Goal: Task Accomplishment & Management: Use online tool/utility

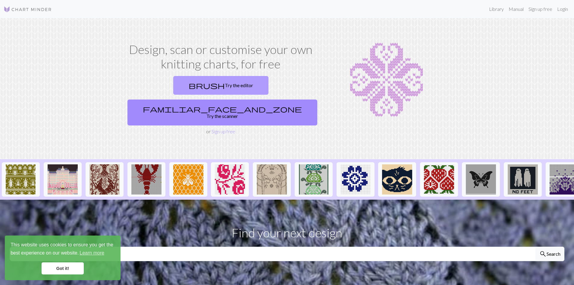
click at [175, 82] on link "brush Try the editor" at bounding box center [220, 85] width 95 height 19
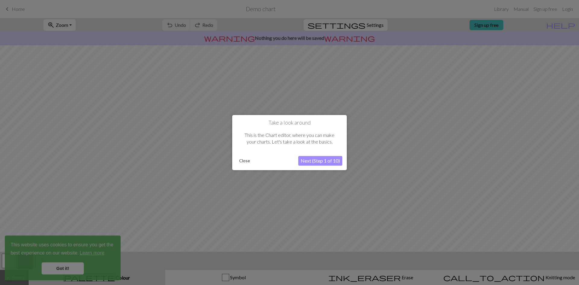
click at [327, 161] on button "Next (Step 1 of 10)" at bounding box center [320, 161] width 44 height 10
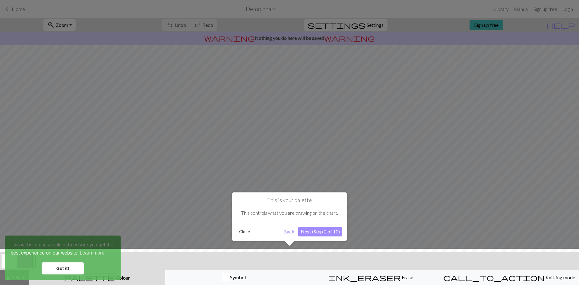
click at [298, 231] on div "Close Back Next (Step 2 of 10)" at bounding box center [290, 232] width 106 height 10
click at [294, 231] on button "Back" at bounding box center [289, 232] width 16 height 10
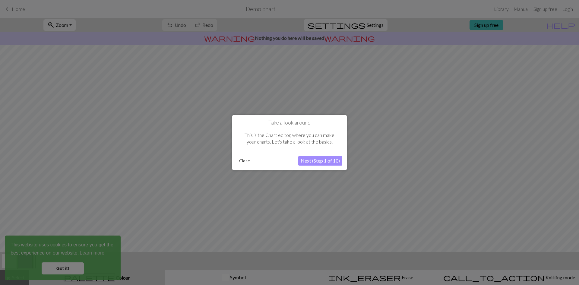
click at [334, 165] on button "Next (Step 1 of 10)" at bounding box center [320, 161] width 44 height 10
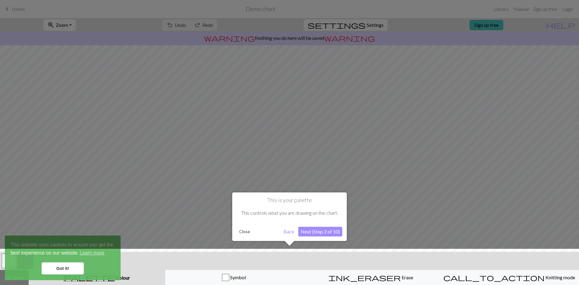
click at [323, 229] on button "Next (Step 2 of 10)" at bounding box center [320, 232] width 44 height 10
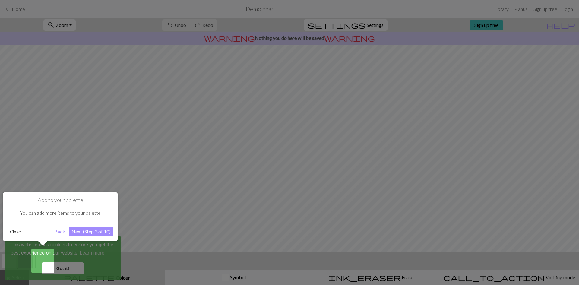
click at [96, 233] on button "Next (Step 3 of 10)" at bounding box center [91, 232] width 44 height 10
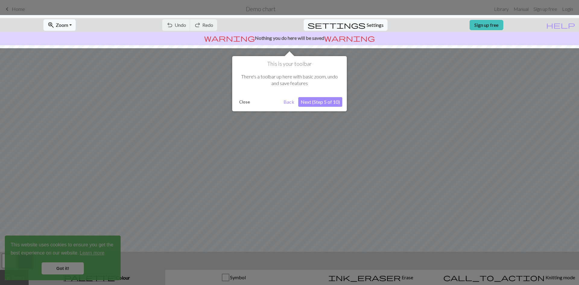
click at [319, 102] on button "Next (Step 5 of 10)" at bounding box center [320, 102] width 44 height 10
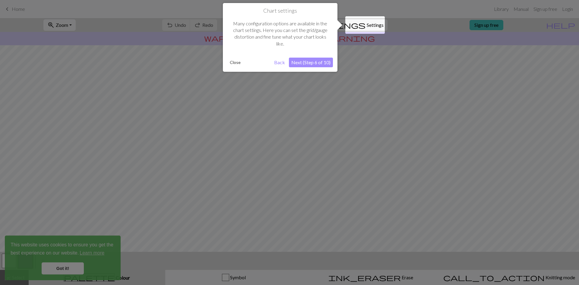
click at [316, 62] on button "Next (Step 6 of 10)" at bounding box center [311, 63] width 44 height 10
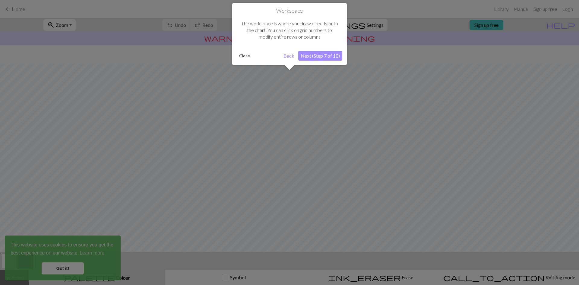
scroll to position [18, 0]
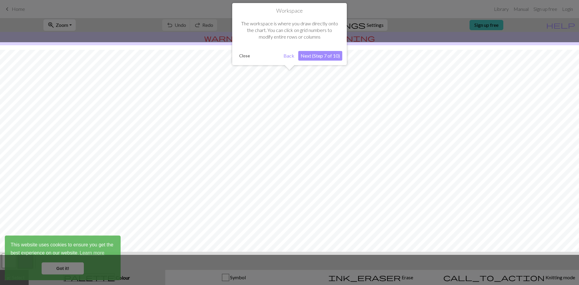
click at [317, 54] on button "Next (Step 7 of 10)" at bounding box center [320, 56] width 44 height 10
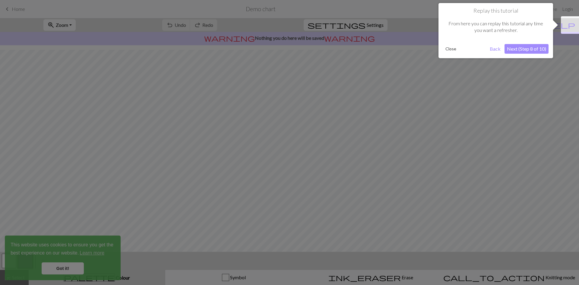
click at [514, 50] on button "Next (Step 8 of 10)" at bounding box center [526, 49] width 44 height 10
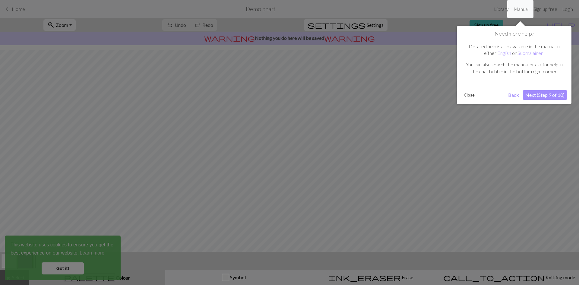
click at [545, 91] on button "Next (Step 9 of 10)" at bounding box center [545, 95] width 44 height 10
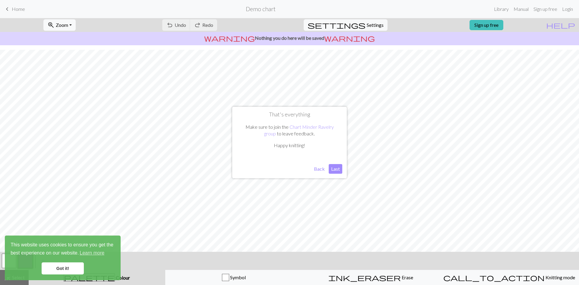
click at [338, 170] on button "Last" at bounding box center [336, 169] width 14 height 10
click at [60, 266] on link "Got it!" at bounding box center [63, 268] width 42 height 12
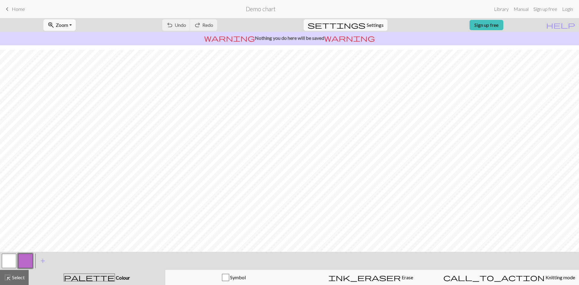
click at [11, 261] on button "button" at bounding box center [9, 261] width 14 height 14
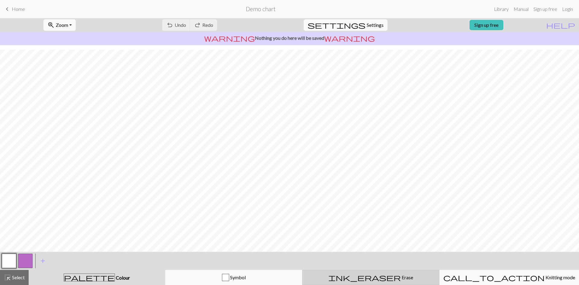
click at [367, 274] on span "ink_eraser" at bounding box center [364, 277] width 72 height 8
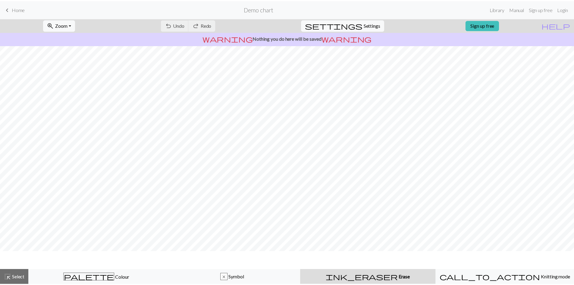
scroll to position [0, 0]
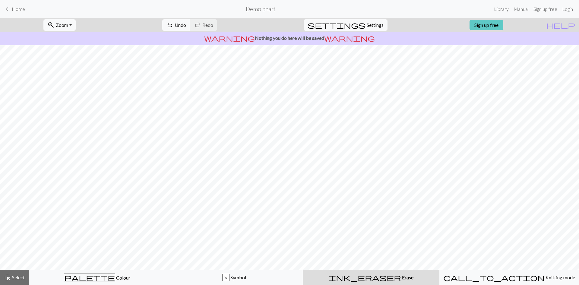
click at [494, 25] on link "Sign up free" at bounding box center [486, 25] width 34 height 10
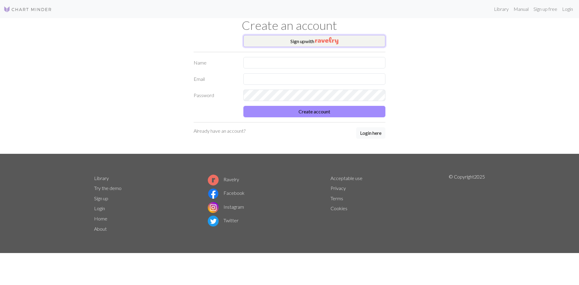
click at [323, 38] on img "button" at bounding box center [326, 40] width 23 height 7
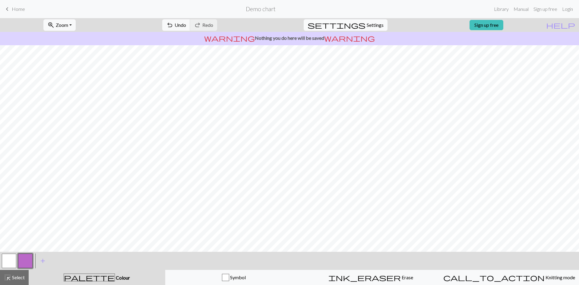
click at [359, 26] on span "settings" at bounding box center [336, 25] width 58 height 8
select select "aran"
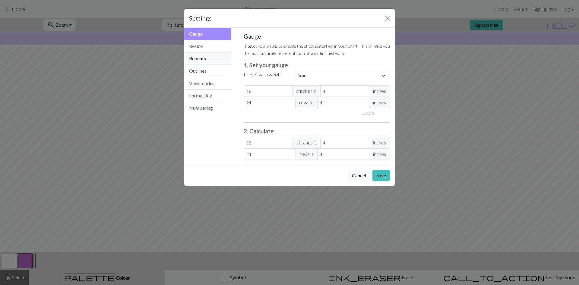
click at [199, 60] on button "Repeats" at bounding box center [207, 58] width 47 height 12
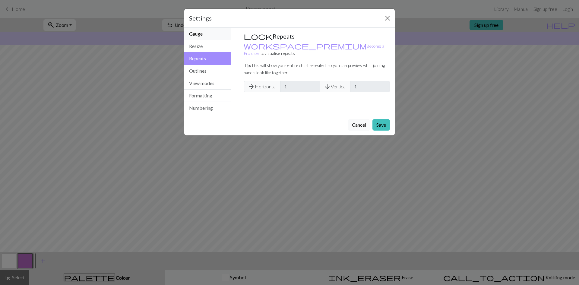
click at [191, 33] on button "Gauge" at bounding box center [207, 34] width 47 height 12
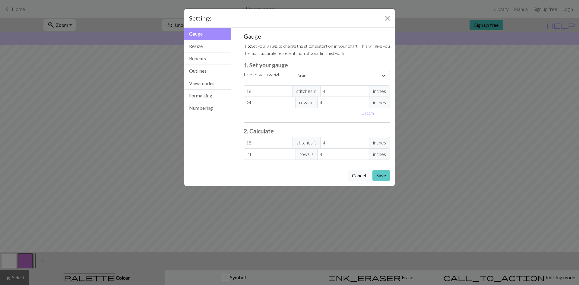
click at [380, 175] on button "Save" at bounding box center [380, 175] width 17 height 11
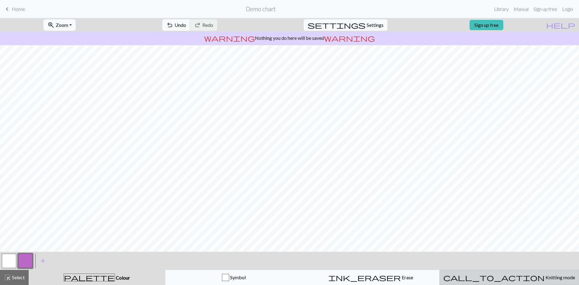
click at [544, 279] on span "Knitting mode" at bounding box center [559, 277] width 30 height 6
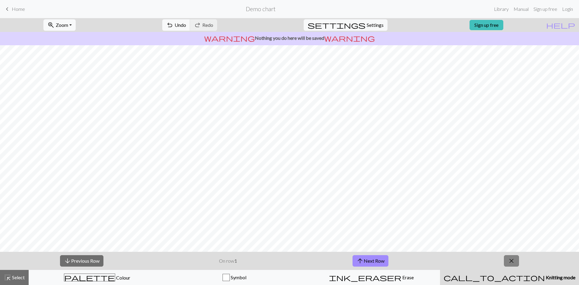
click at [516, 263] on button "close" at bounding box center [511, 260] width 15 height 11
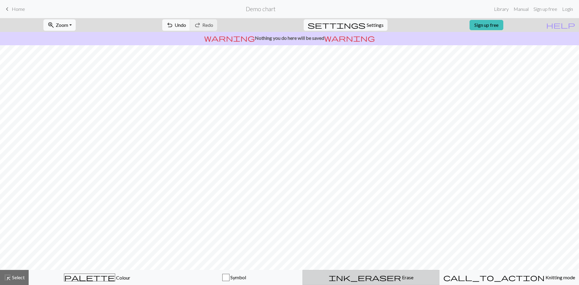
click at [401, 274] on span "Erase" at bounding box center [407, 277] width 12 height 6
click at [15, 277] on span "Select" at bounding box center [18, 277] width 14 height 6
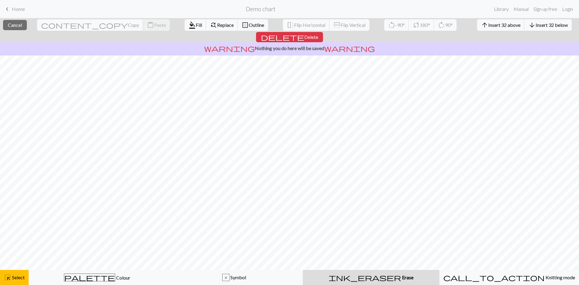
click at [401, 278] on span "Erase" at bounding box center [407, 277] width 12 height 6
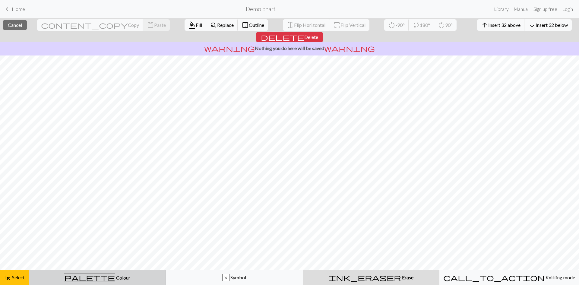
click at [115, 279] on span "Colour" at bounding box center [122, 278] width 15 height 6
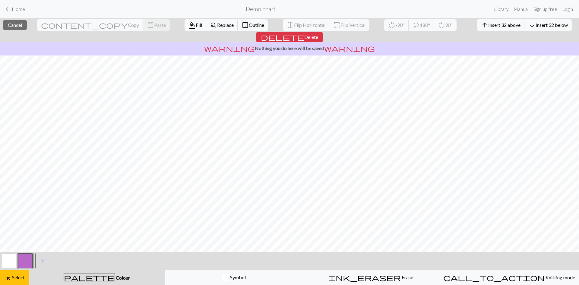
click at [11, 262] on button "button" at bounding box center [9, 261] width 14 height 14
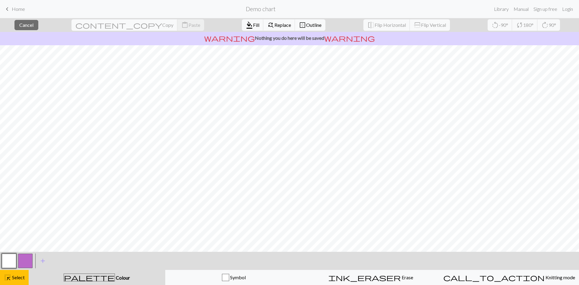
click at [11, 263] on button "button" at bounding box center [9, 261] width 14 height 14
click at [71, 278] on div "palette Colour Colour" at bounding box center [96, 277] width 129 height 8
click at [88, 281] on span "palette" at bounding box center [89, 277] width 51 height 8
click at [10, 274] on span "highlight_alt" at bounding box center [7, 277] width 7 height 8
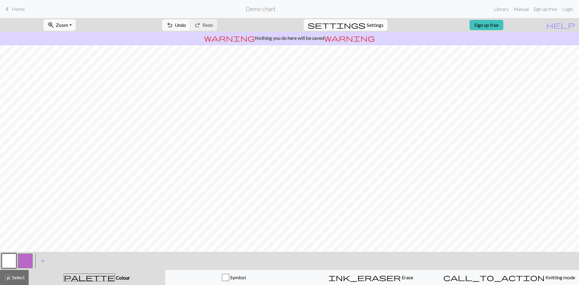
click at [361, 29] on button "settings Settings" at bounding box center [346, 24] width 84 height 11
select select "aran"
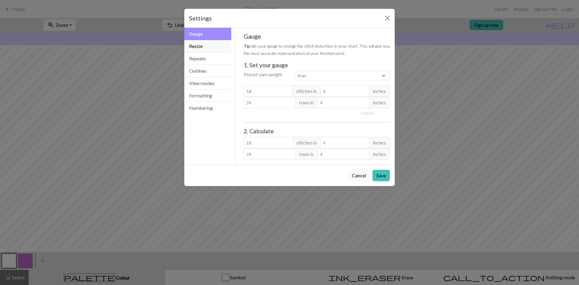
click at [203, 45] on button "Resize" at bounding box center [207, 46] width 47 height 12
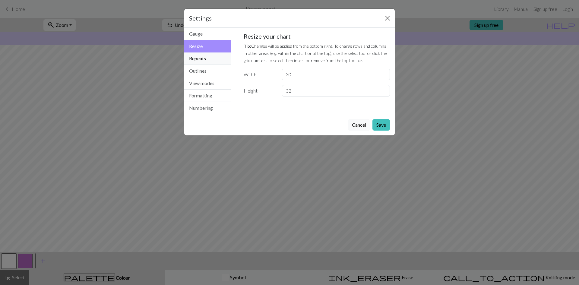
click at [204, 57] on button "Repeats" at bounding box center [207, 58] width 47 height 12
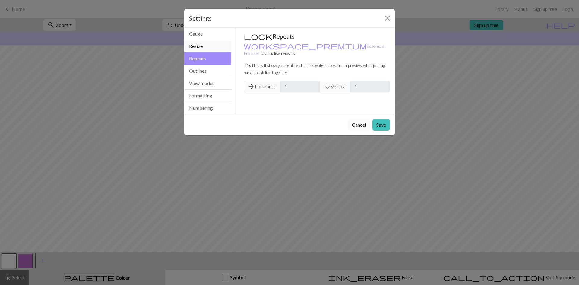
click at [204, 49] on button "Resize" at bounding box center [207, 46] width 47 height 12
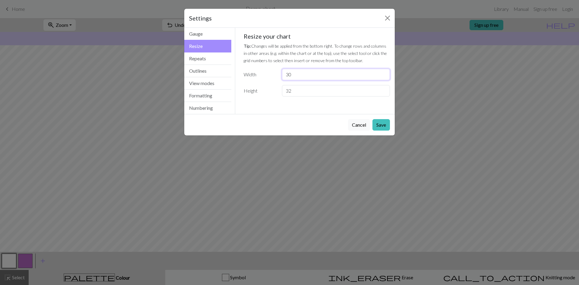
drag, startPoint x: 294, startPoint y: 76, endPoint x: 272, endPoint y: 75, distance: 22.0
click at [272, 75] on div "Width 30" at bounding box center [317, 74] width 154 height 11
type input "18"
drag, startPoint x: 293, startPoint y: 90, endPoint x: 265, endPoint y: 90, distance: 28.0
click at [265, 90] on div "Height 32" at bounding box center [317, 90] width 154 height 11
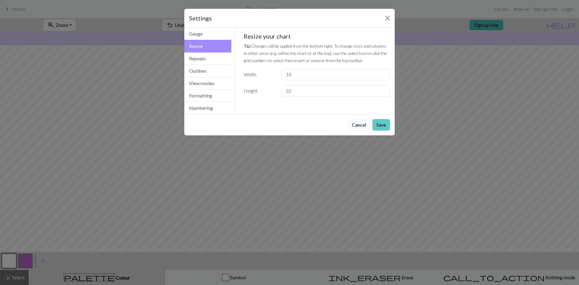
click at [380, 123] on button "Save" at bounding box center [380, 124] width 17 height 11
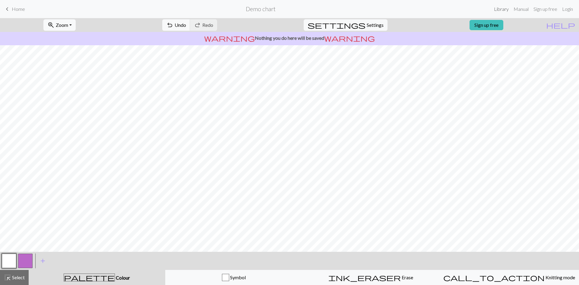
click at [500, 9] on link "Library" at bounding box center [501, 9] width 20 height 12
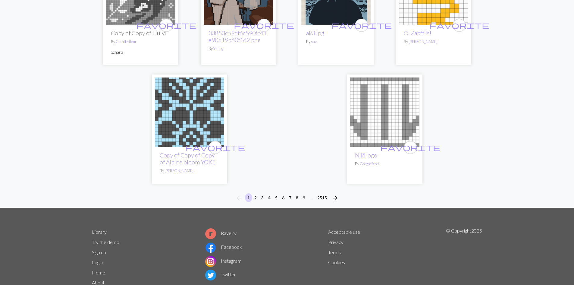
scroll to position [1492, 0]
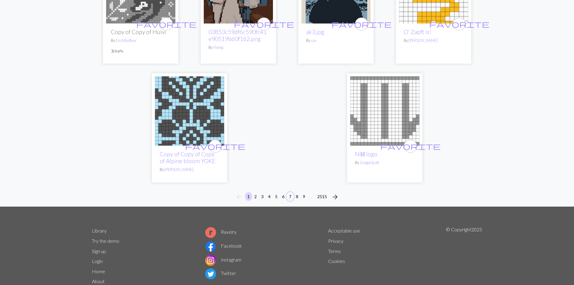
click at [291, 192] on button "7" at bounding box center [290, 196] width 7 height 9
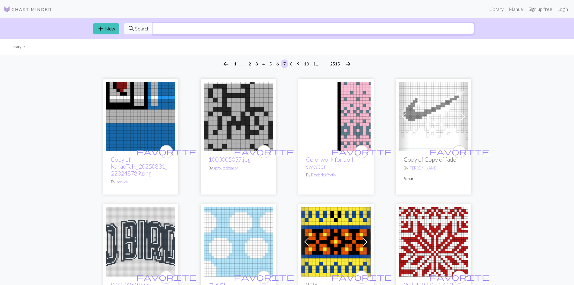
click at [165, 29] on input "text" at bounding box center [313, 28] width 321 height 11
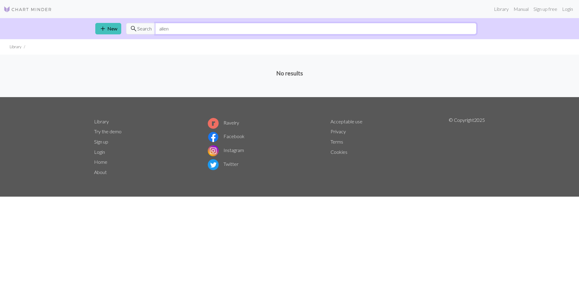
type input "alien"
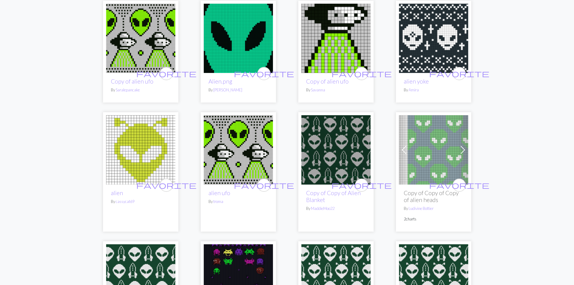
scroll to position [301, 0]
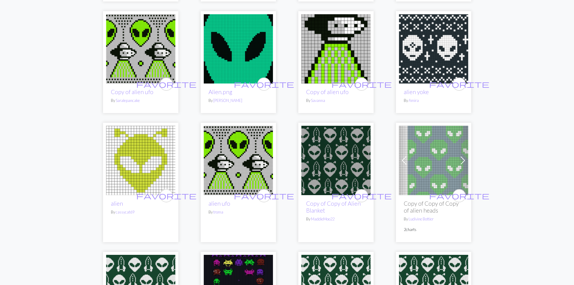
click at [440, 150] on img at bounding box center [433, 160] width 69 height 69
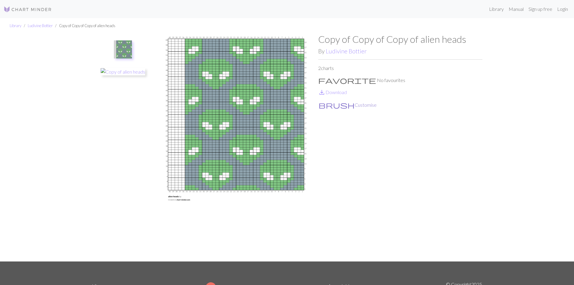
click at [340, 104] on button "brush Customise" at bounding box center [347, 105] width 59 height 8
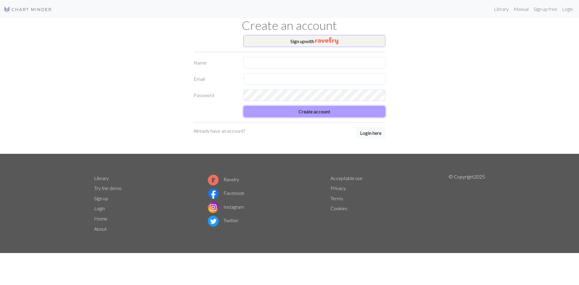
click at [312, 112] on button "Create account" at bounding box center [314, 111] width 142 height 11
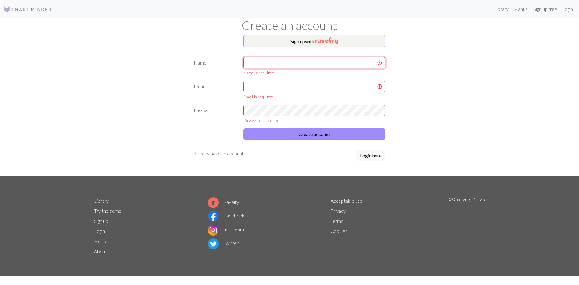
click at [274, 65] on input "text" at bounding box center [314, 62] width 142 height 11
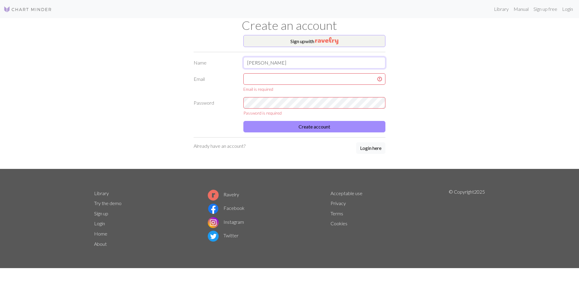
type input "[PERSON_NAME]"
type input "[PERSON_NAME][EMAIL_ADDRESS][PERSON_NAME][DOMAIN_NAME]"
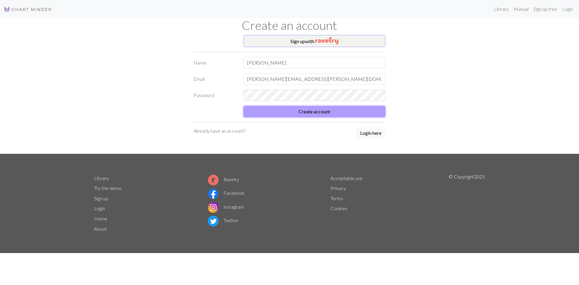
click at [311, 116] on button "Create account" at bounding box center [314, 111] width 142 height 11
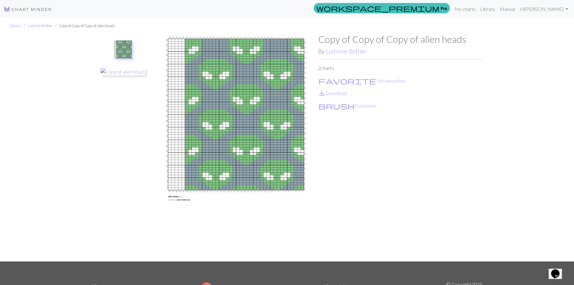
click at [425, 110] on div "Copy of Copy of Copy of alien heads By [PERSON_NAME] 2 charts favorite No favou…" at bounding box center [400, 147] width 164 height 228
click at [337, 104] on button "brush Customise" at bounding box center [347, 106] width 59 height 8
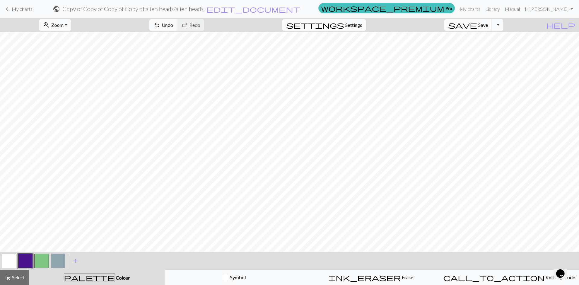
click at [361, 25] on span "Settings" at bounding box center [353, 24] width 17 height 7
select select "aran"
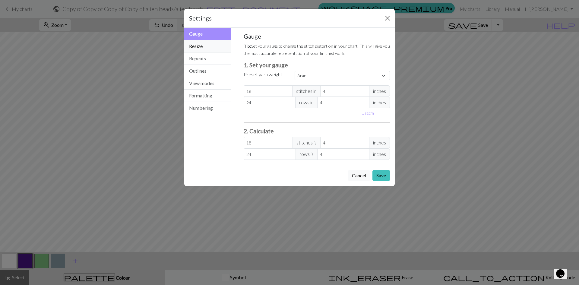
click at [204, 47] on button "Resize" at bounding box center [207, 46] width 47 height 12
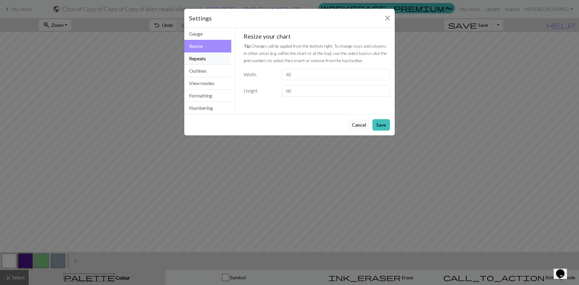
click at [202, 58] on button "Repeats" at bounding box center [207, 58] width 47 height 12
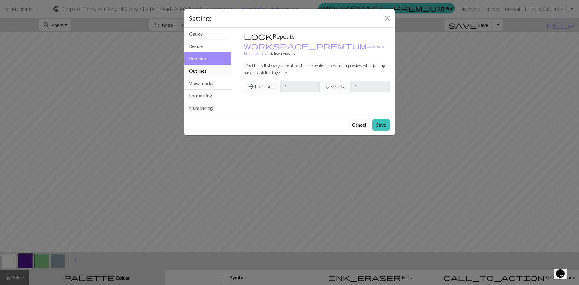
click at [204, 68] on button "Outlines" at bounding box center [207, 71] width 47 height 12
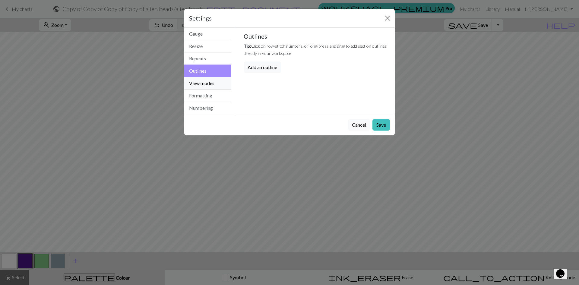
click at [204, 80] on button "View modes" at bounding box center [207, 83] width 47 height 12
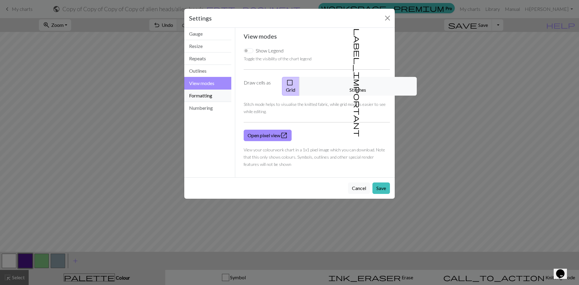
click at [203, 91] on button "Formatting" at bounding box center [207, 96] width 47 height 12
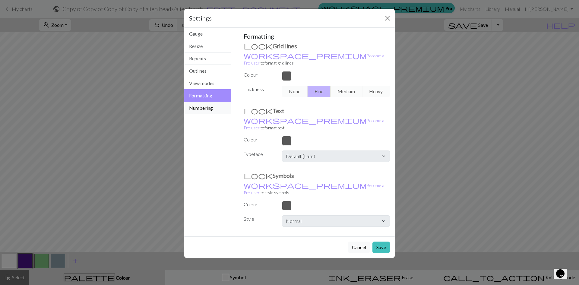
click at [203, 104] on button "Numbering" at bounding box center [207, 108] width 47 height 12
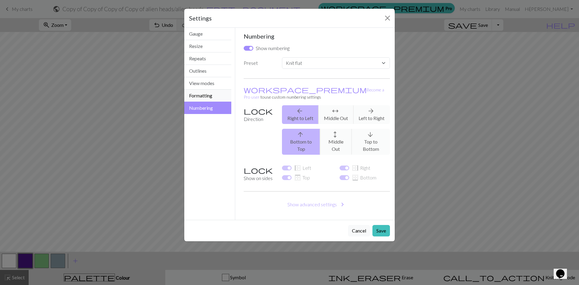
click at [199, 93] on button "Formatting" at bounding box center [207, 96] width 47 height 12
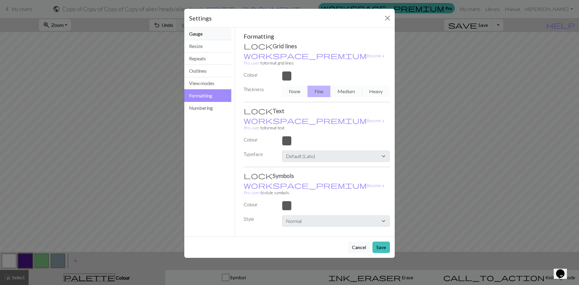
click at [200, 33] on button "Gauge" at bounding box center [207, 34] width 47 height 12
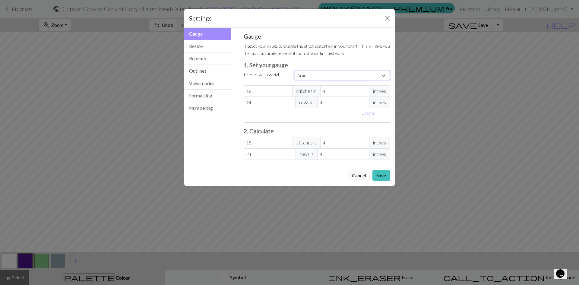
click at [385, 74] on select "Custom Square Lace Light Fingering Fingering Sport Double knit Worsted Aran Bul…" at bounding box center [342, 75] width 95 height 9
click at [385, 19] on button "Close" at bounding box center [388, 18] width 10 height 10
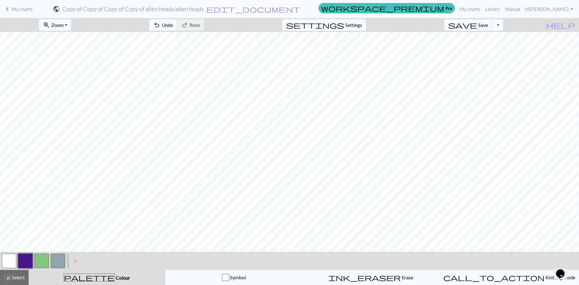
click at [42, 260] on button "button" at bounding box center [41, 261] width 14 height 14
click at [30, 260] on button "button" at bounding box center [25, 261] width 14 height 14
click at [24, 264] on button "button" at bounding box center [25, 261] width 14 height 14
click at [24, 264] on div "Edit colour Name CC1 Use advanced picker workspace_premium Become a Pro user to…" at bounding box center [289, 142] width 579 height 285
click at [74, 260] on span "add" at bounding box center [75, 261] width 7 height 8
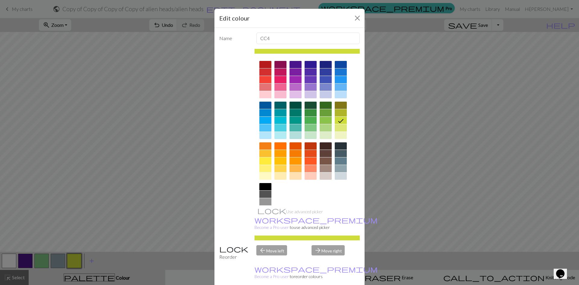
click at [295, 112] on div at bounding box center [295, 112] width 12 height 7
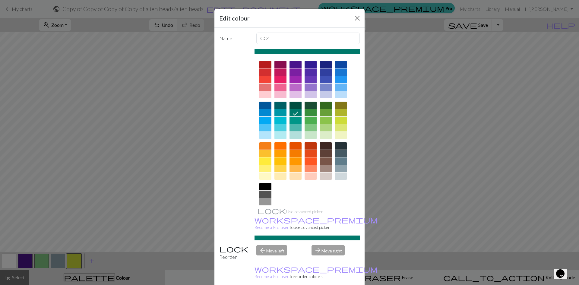
click at [295, 107] on div at bounding box center [295, 105] width 12 height 7
click at [281, 106] on div at bounding box center [280, 105] width 12 height 7
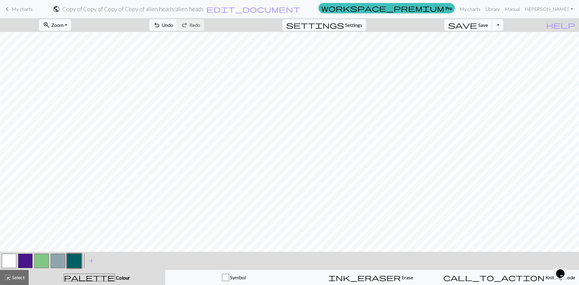
drag, startPoint x: 285, startPoint y: 253, endPoint x: 58, endPoint y: 258, distance: 227.4
drag, startPoint x: 58, startPoint y: 258, endPoint x: 42, endPoint y: 261, distance: 16.3
click at [42, 261] on button "button" at bounding box center [41, 261] width 14 height 14
drag, startPoint x: 42, startPoint y: 261, endPoint x: 49, endPoint y: 277, distance: 17.4
click at [45, 277] on div "palette Colour Colour" at bounding box center [96, 277] width 129 height 8
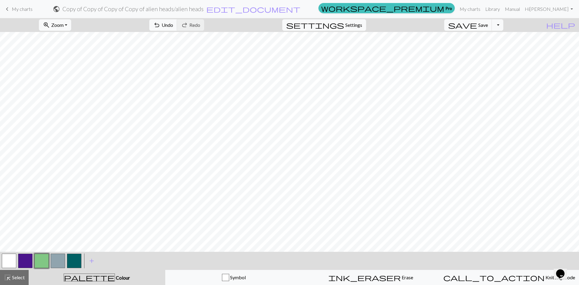
click at [83, 277] on div "palette Colour Colour" at bounding box center [96, 277] width 129 height 8
click at [75, 260] on button "button" at bounding box center [74, 261] width 14 height 14
click at [235, 79] on div "zoom_in Zoom Zoom Fit all Fit width Fit height 50% 100% 150% 200% undo Undo Und…" at bounding box center [289, 151] width 579 height 267
click at [362, 27] on span "Settings" at bounding box center [353, 24] width 17 height 7
select select "aran"
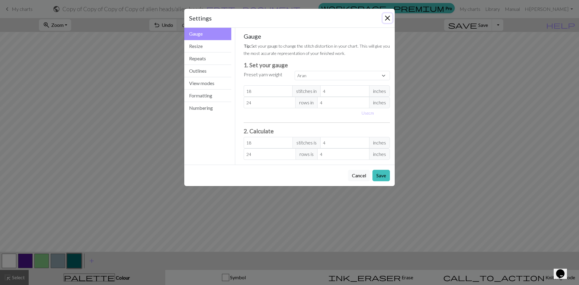
drag, startPoint x: 387, startPoint y: 20, endPoint x: 404, endPoint y: 18, distance: 17.0
click at [387, 20] on button "Close" at bounding box center [388, 18] width 10 height 10
